Goal: Check status

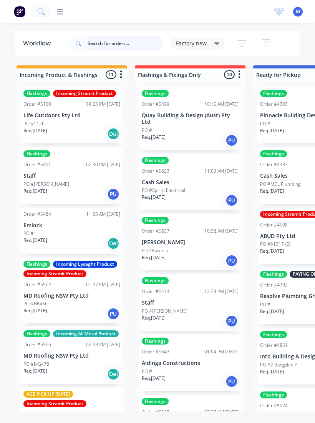
click at [124, 50] on input "text" at bounding box center [126, 43] width 76 height 15
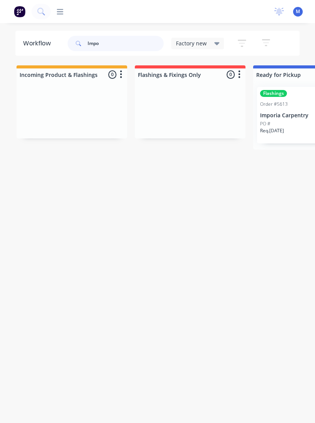
type input "Impo"
click at [284, 121] on div "PO #" at bounding box center [308, 123] width 97 height 7
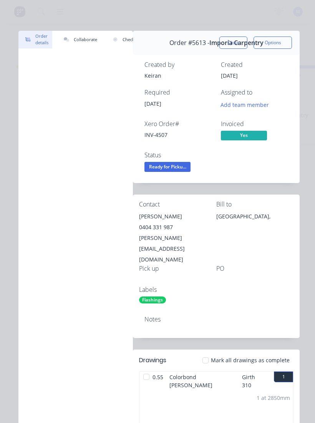
click at [208, 353] on div at bounding box center [205, 360] width 15 height 15
click at [173, 168] on span "Ready for Picku..." at bounding box center [168, 167] width 46 height 10
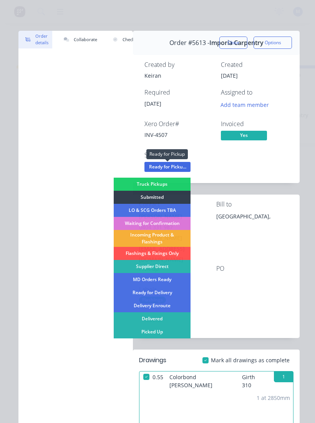
click at [173, 329] on div "Picked Up" at bounding box center [152, 331] width 77 height 13
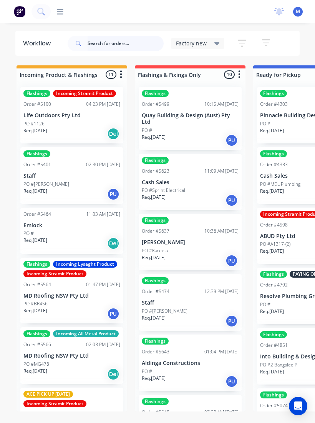
click at [125, 47] on input "text" at bounding box center [126, 43] width 76 height 15
type input "Clear vision"
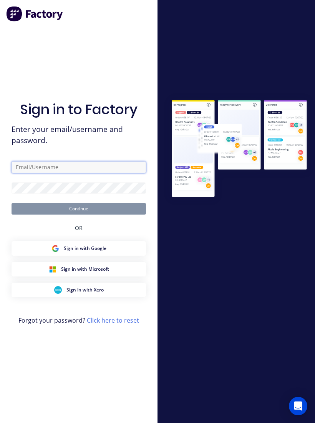
click at [37, 173] on input "text" at bounding box center [79, 167] width 135 height 12
type input "Supply@metaldeck.com.au"
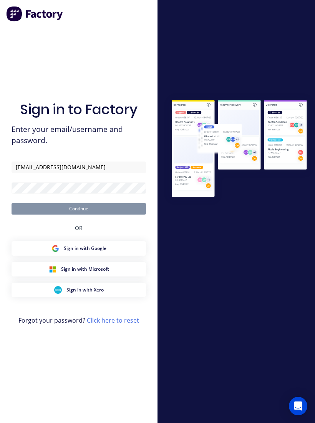
click at [79, 215] on button "Continue" at bounding box center [79, 209] width 135 height 12
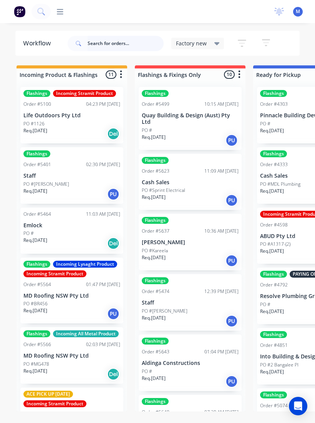
click at [104, 38] on input "text" at bounding box center [126, 43] width 76 height 15
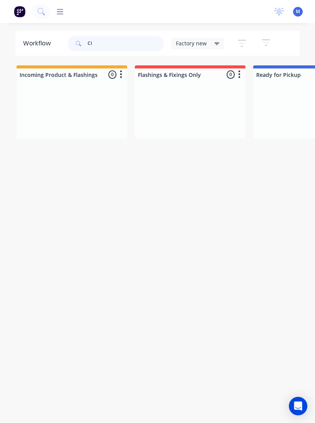
type input "C"
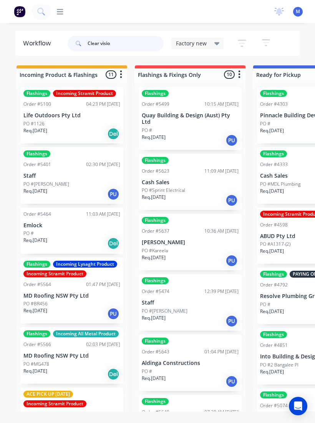
type input "Clear vision"
click at [100, 45] on input "text" at bounding box center [126, 43] width 76 height 15
click at [104, 42] on input "text" at bounding box center [126, 43] width 76 height 15
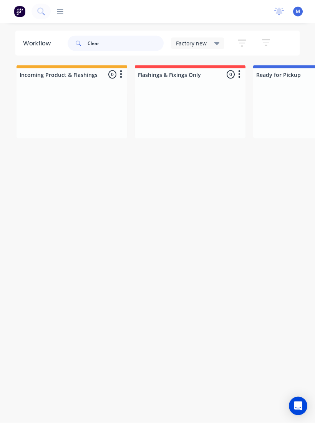
type input "Clear"
